Goal: Learn about a topic: Learn about a topic

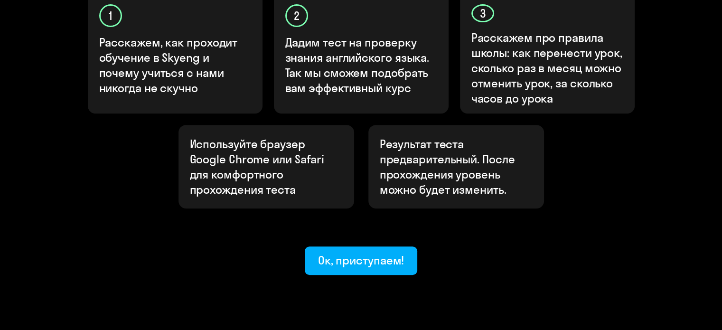
scroll to position [355, 0]
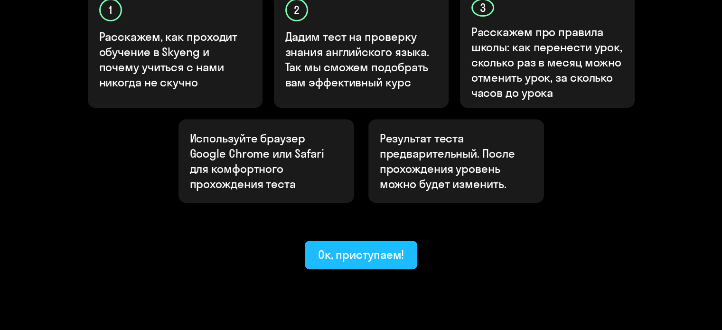
click at [354, 247] on div "Ок, приступаем!" at bounding box center [361, 254] width 86 height 15
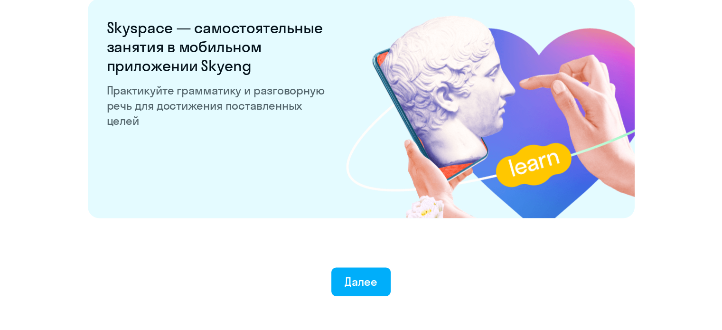
scroll to position [1870, 0]
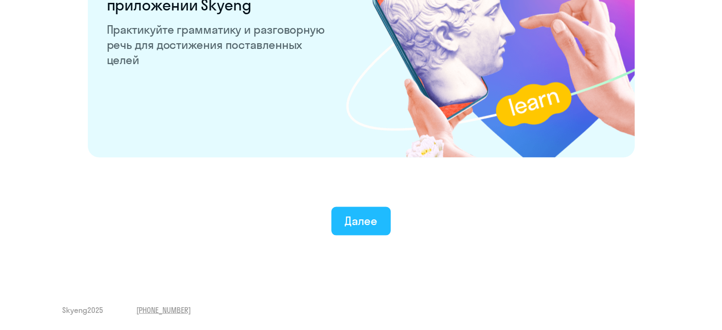
click at [347, 223] on div "Далее" at bounding box center [361, 220] width 33 height 15
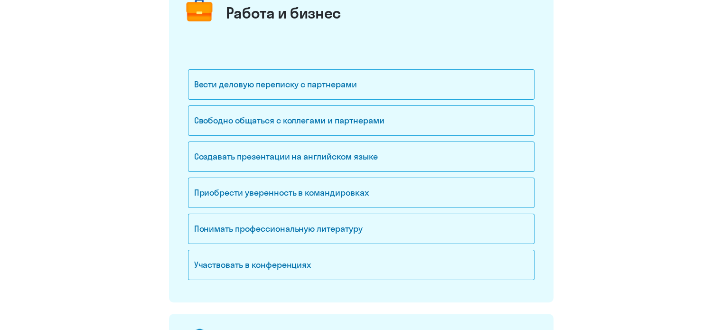
scroll to position [28, 0]
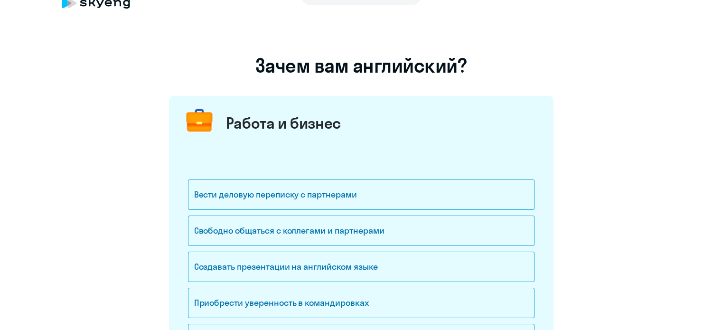
click at [507, 128] on div "Работа и бизнес" at bounding box center [361, 121] width 384 height 50
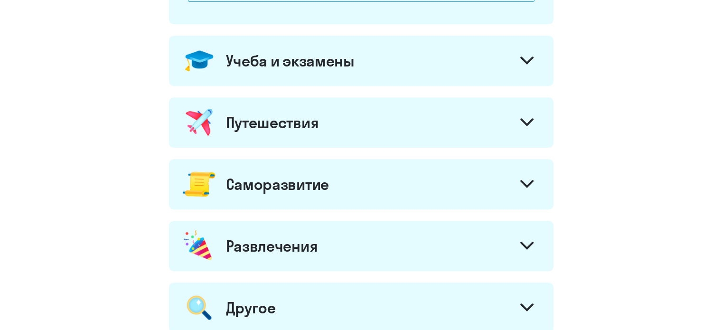
scroll to position [398, 0]
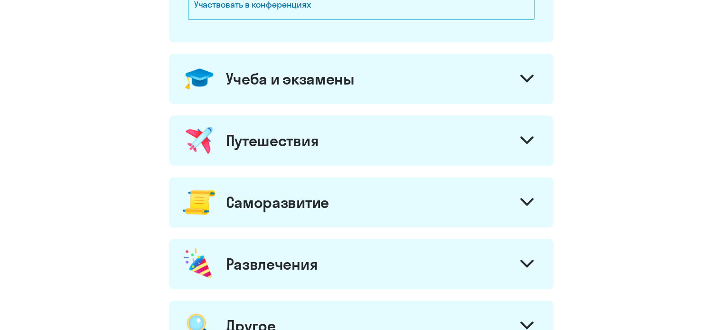
click at [474, 86] on div "Учеба и экзамены" at bounding box center [361, 79] width 384 height 50
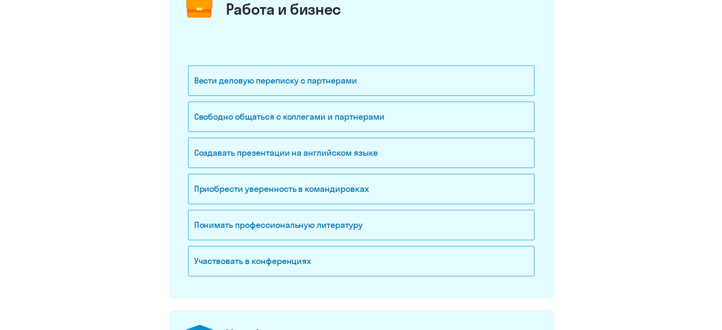
scroll to position [140, 0]
click at [316, 221] on div "Понимать профессиональную литературу" at bounding box center [361, 226] width 346 height 30
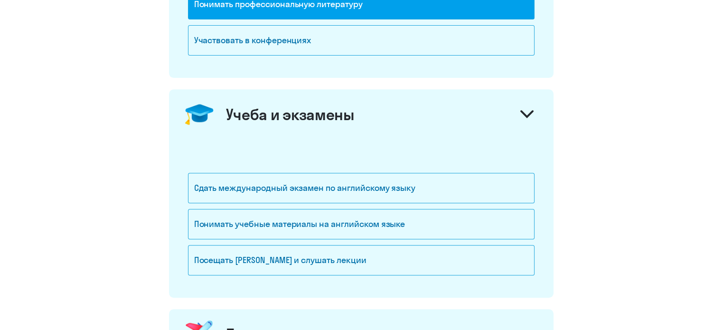
scroll to position [406, 0]
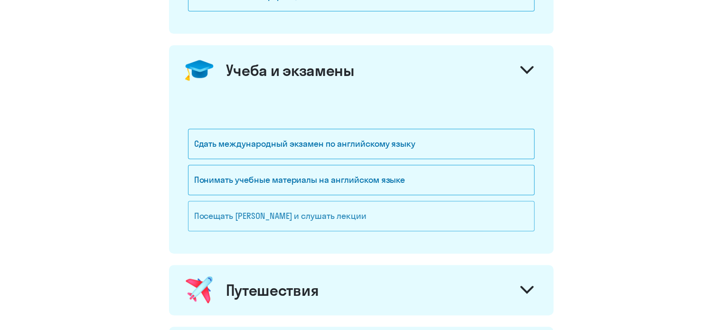
click at [262, 225] on div "Посещать [PERSON_NAME] и слушать лекции" at bounding box center [361, 216] width 346 height 30
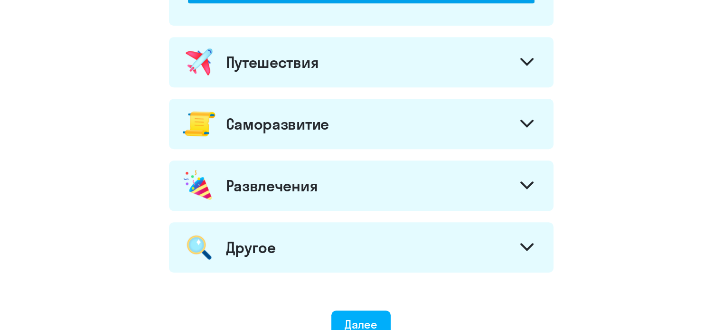
scroll to position [732, 0]
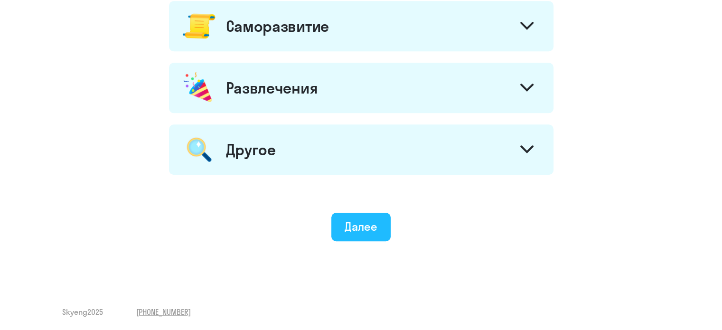
click at [357, 234] on button "Далее" at bounding box center [360, 227] width 59 height 28
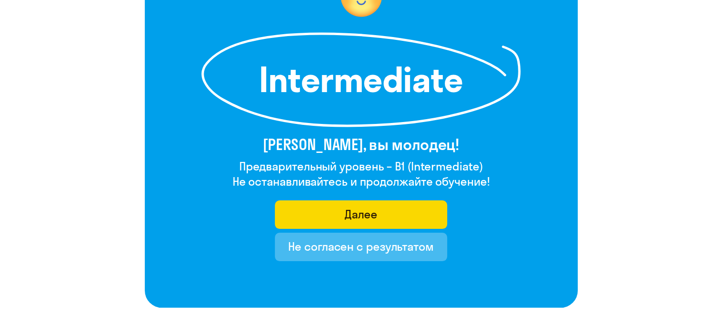
scroll to position [117, 0]
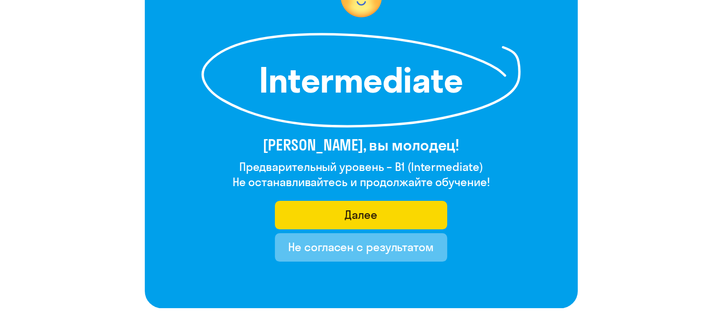
click at [308, 244] on div "Не согласен с результатом" at bounding box center [361, 246] width 146 height 15
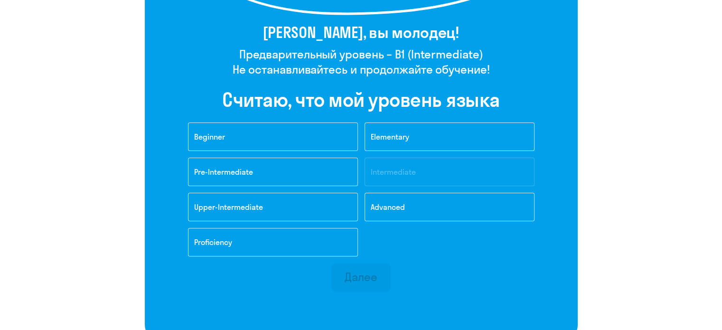
scroll to position [229, 0]
click at [316, 207] on button "Upper-Intermediate" at bounding box center [273, 207] width 170 height 28
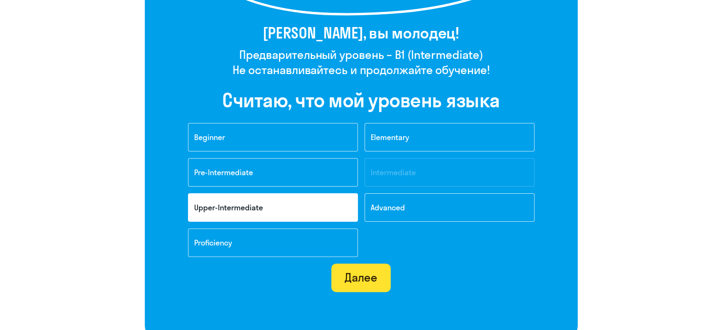
click at [359, 278] on div "Далее" at bounding box center [361, 277] width 33 height 15
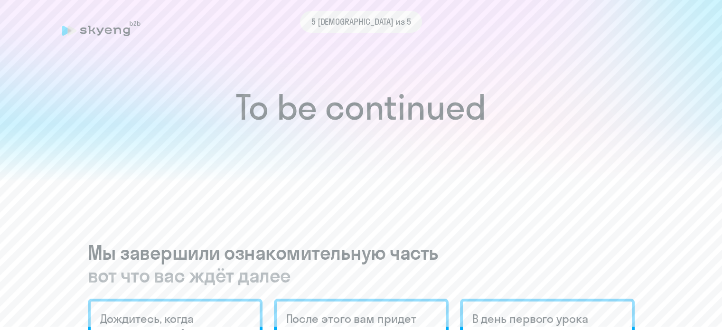
click at [387, 99] on h1 "To be continued" at bounding box center [361, 107] width 684 height 33
